Goal: Task Accomplishment & Management: Complete application form

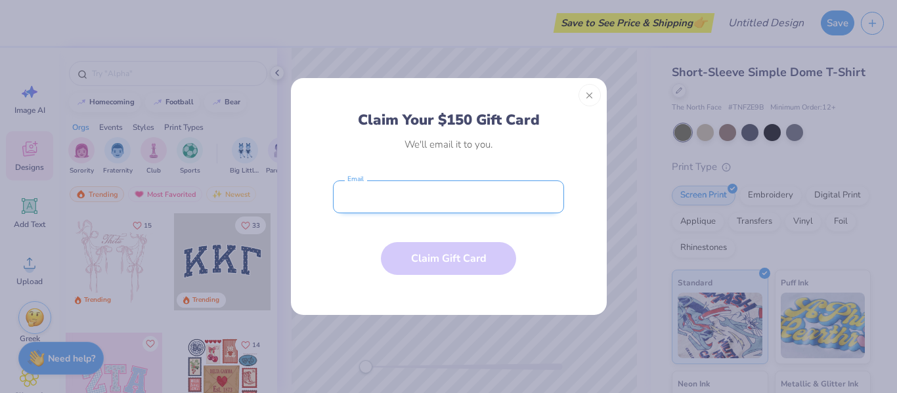
click at [356, 202] on input "email" at bounding box center [448, 197] width 231 height 33
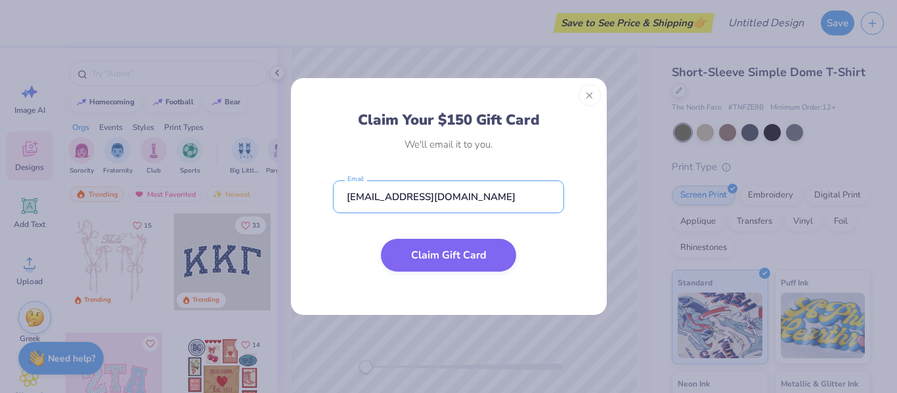
type input "[EMAIL_ADDRESS][DOMAIN_NAME]"
click at [404, 250] on button "Claim Gift Card" at bounding box center [448, 255] width 135 height 33
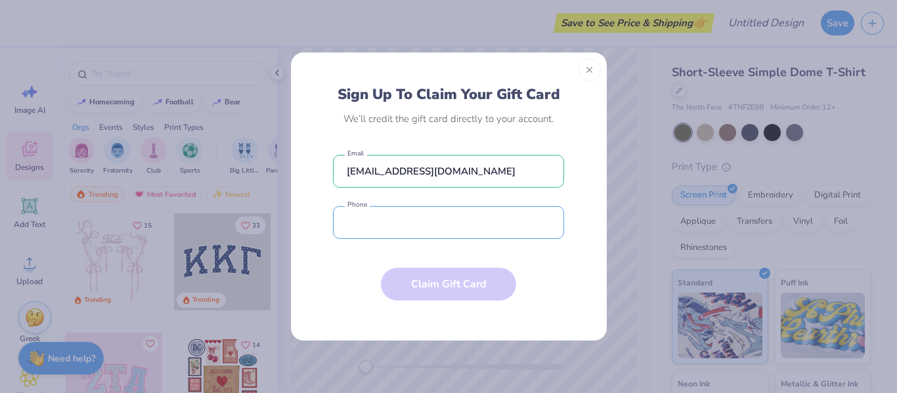
click at [406, 234] on input "tel" at bounding box center [448, 222] width 231 height 33
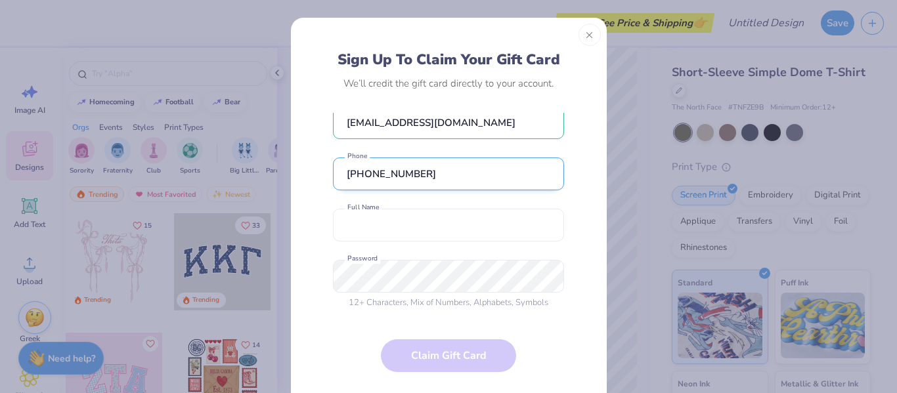
type input "[PHONE_NUMBER]"
click at [406, 234] on input "text" at bounding box center [448, 225] width 231 height 33
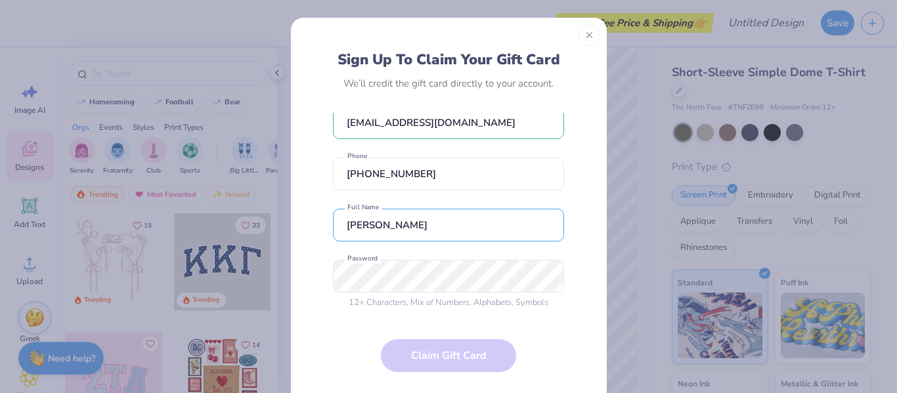
type input "[PERSON_NAME]"
click at [428, 366] on form "[EMAIL_ADDRESS][DOMAIN_NAME] Email [PHONE_NUMBER] Phone [PERSON_NAME] Full Name…" at bounding box center [448, 255] width 231 height 284
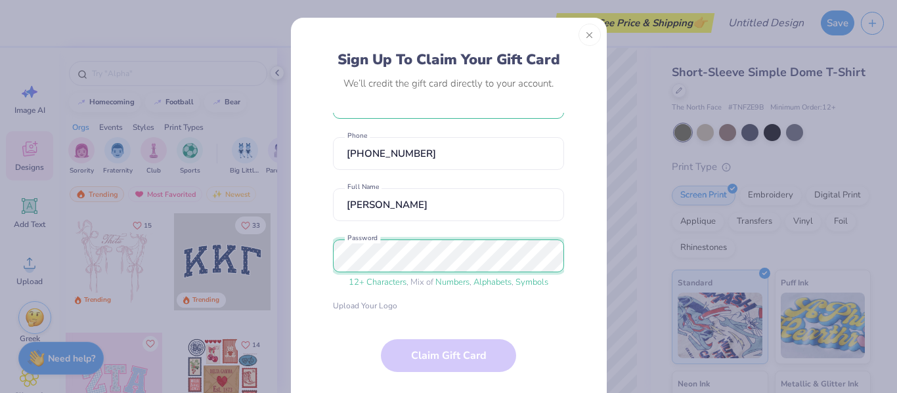
scroll to position [167, 0]
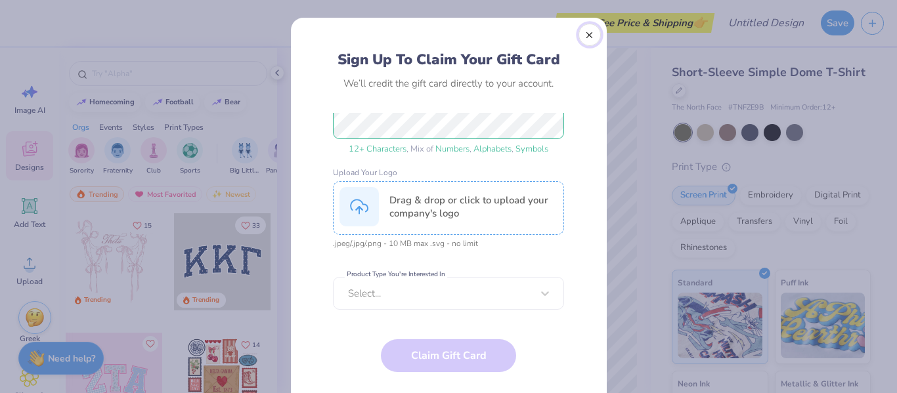
click at [586, 34] on button "Close" at bounding box center [589, 35] width 22 height 22
